Goal: Find specific page/section

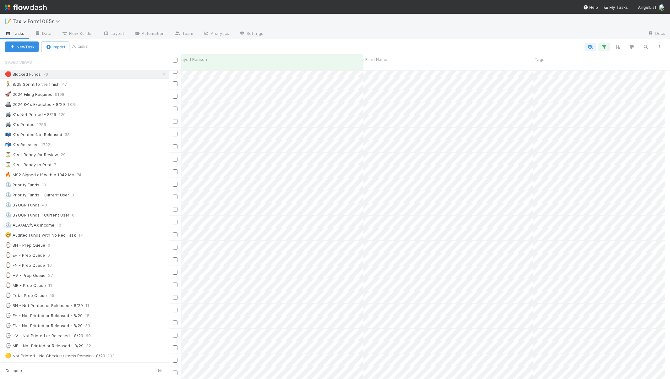
scroll to position [207, 302]
click at [443, 59] on div "Fund Name" at bounding box center [449, 59] width 166 height 6
click at [397, 71] on div "Sort A → Z" at bounding box center [402, 71] width 72 height 9
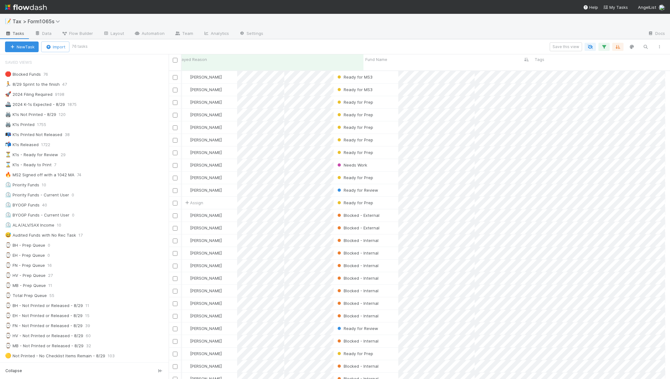
scroll to position [309, 492]
